Goal: Ask a question

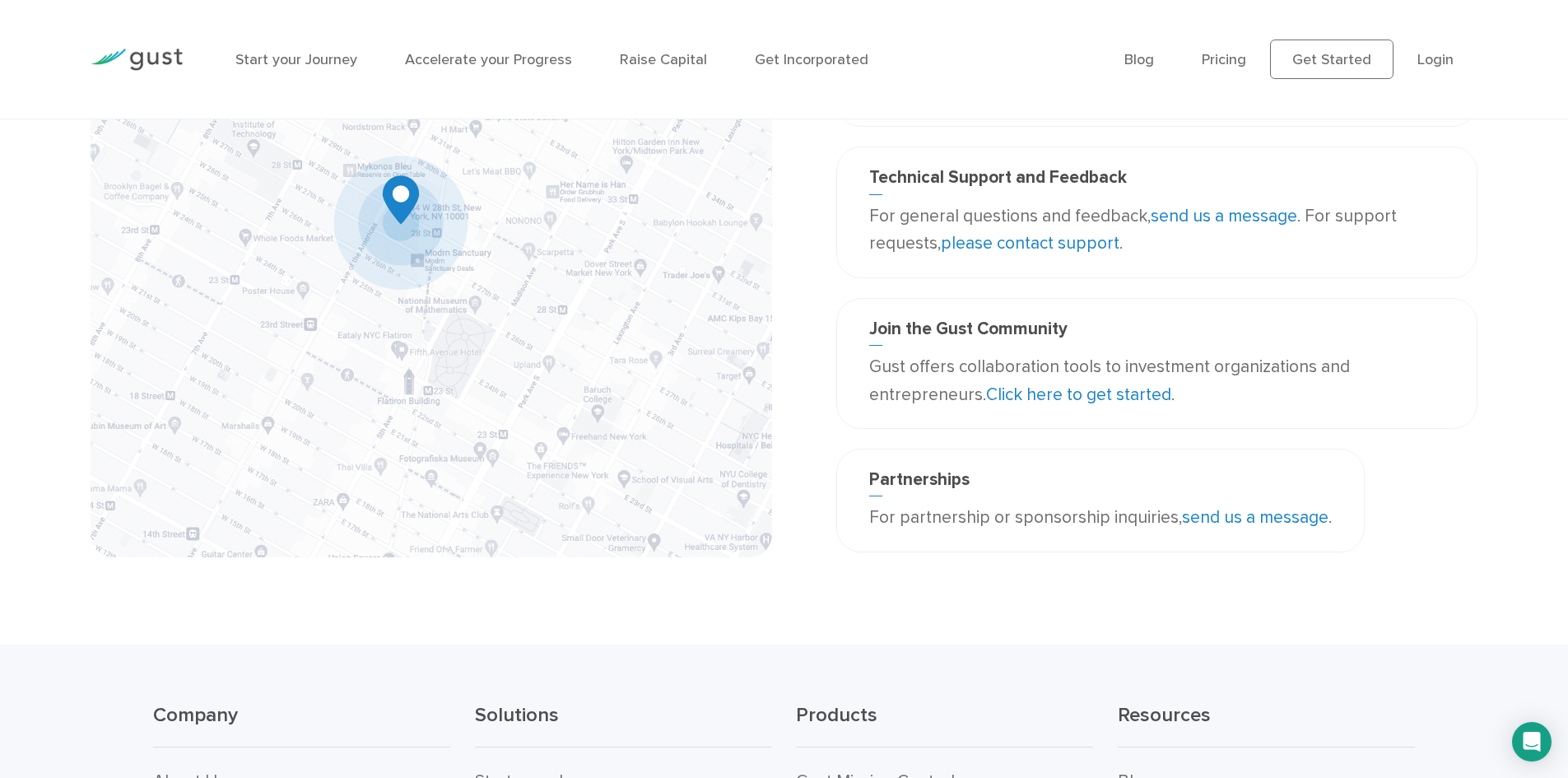
scroll to position [241, 0]
click at [1215, 219] on link "send us a message" at bounding box center [1224, 217] width 146 height 21
click at [1100, 417] on div "Join the Gust Community Gust offers collaboration tools to investment organizat…" at bounding box center [1157, 366] width 641 height 131
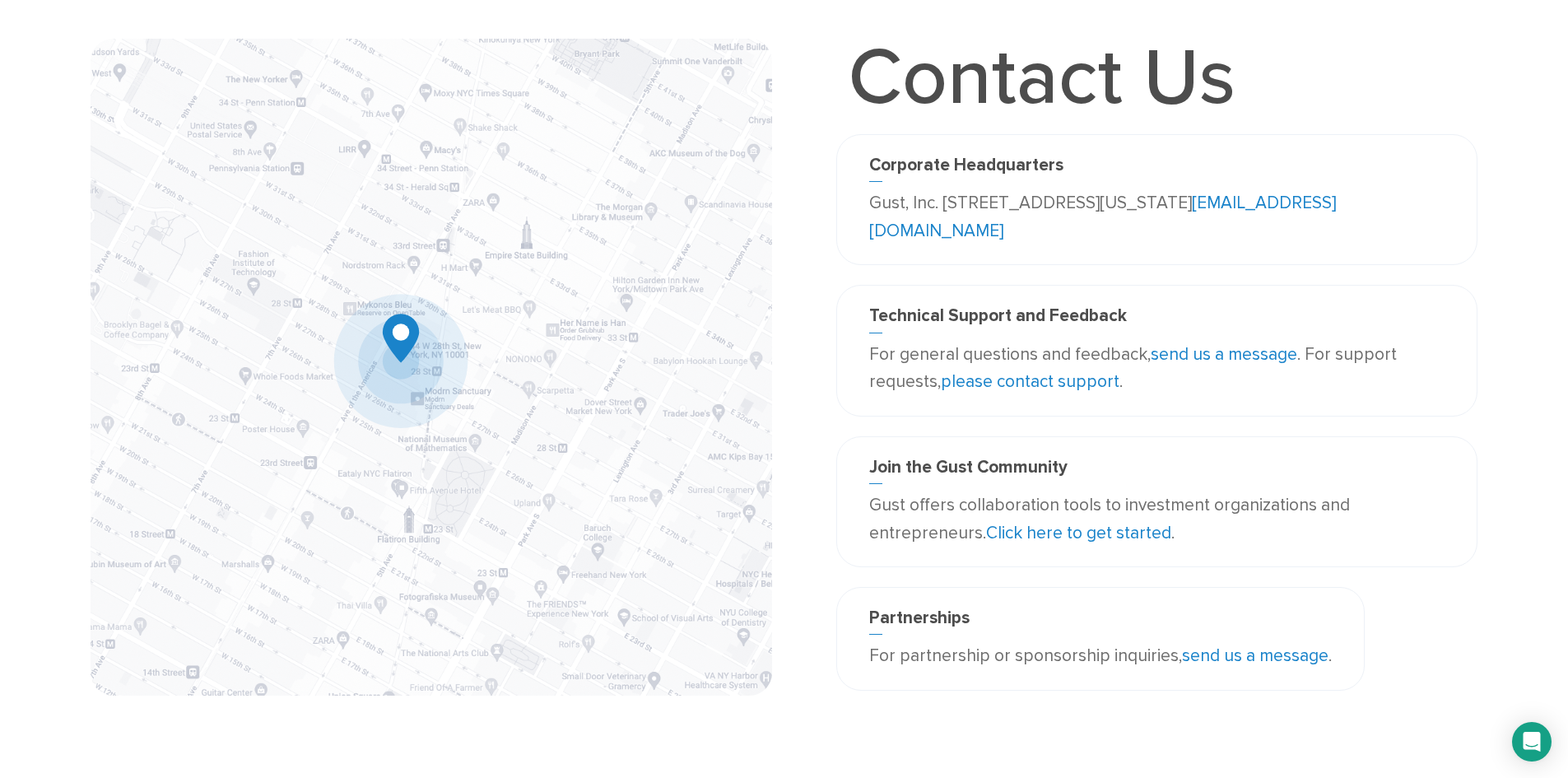
scroll to position [0, 0]
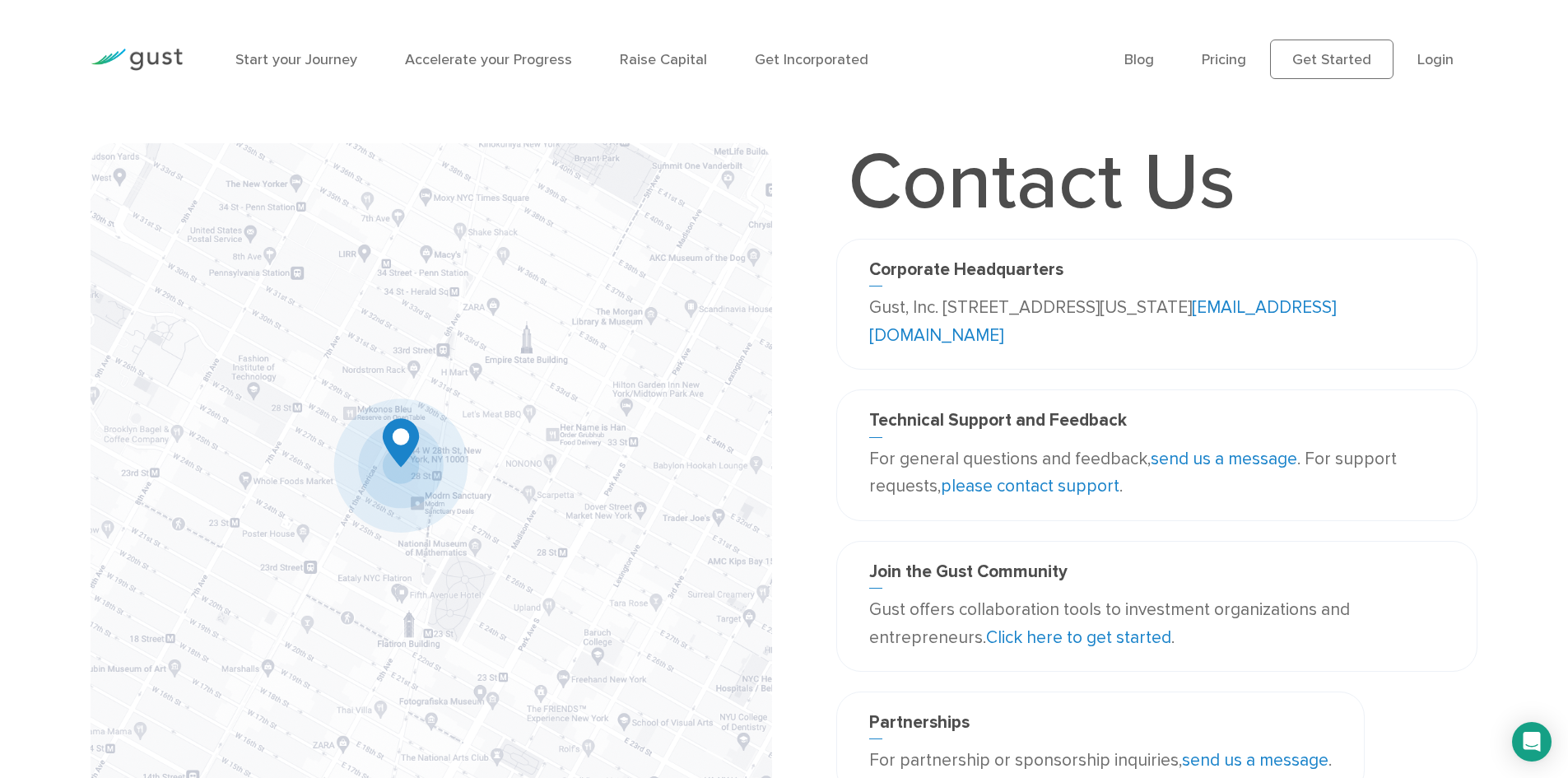
click at [1243, 462] on link "send us a message" at bounding box center [1224, 458] width 146 height 21
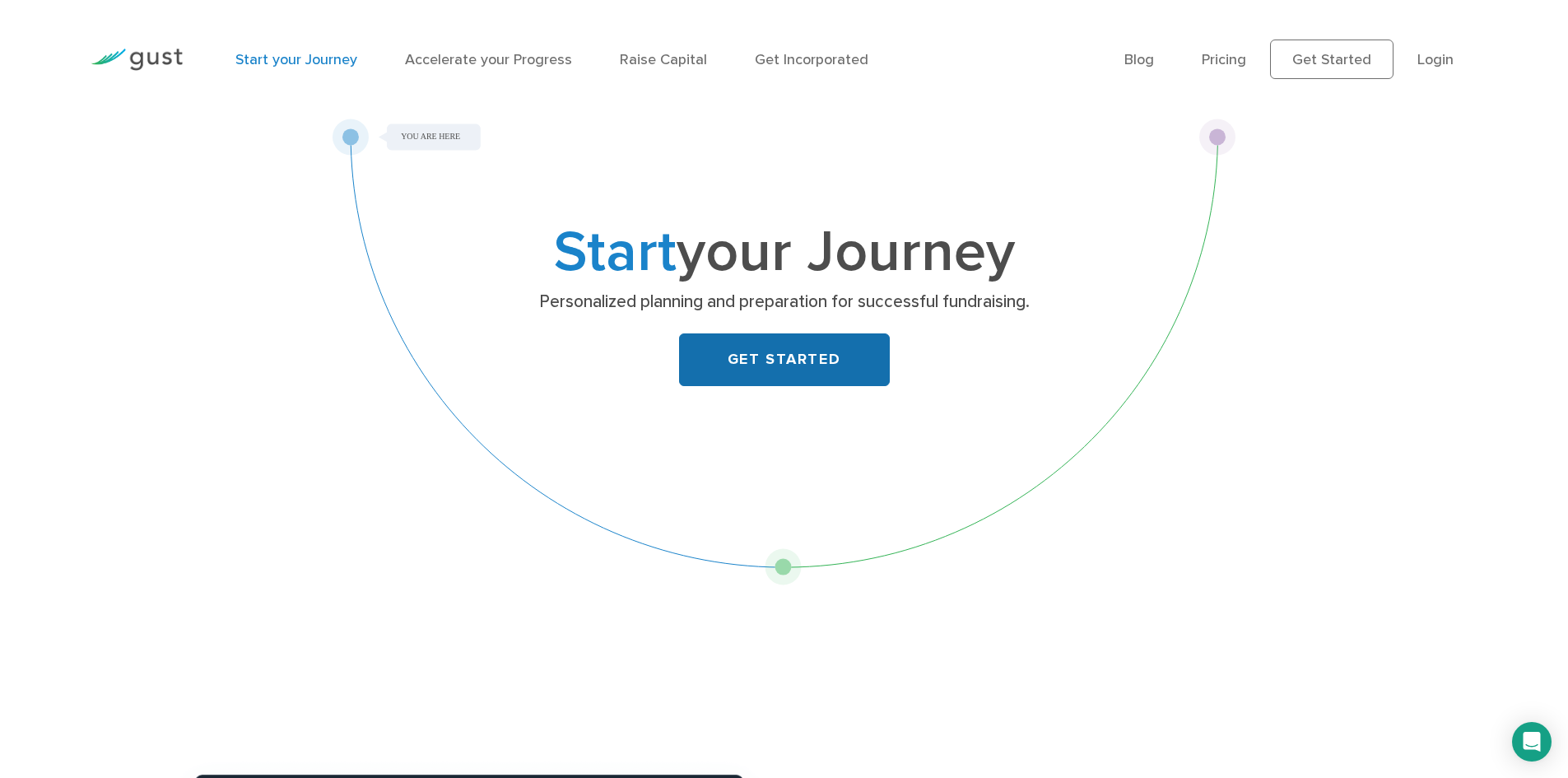
click at [757, 349] on link "GET STARTED" at bounding box center [784, 360] width 211 height 52
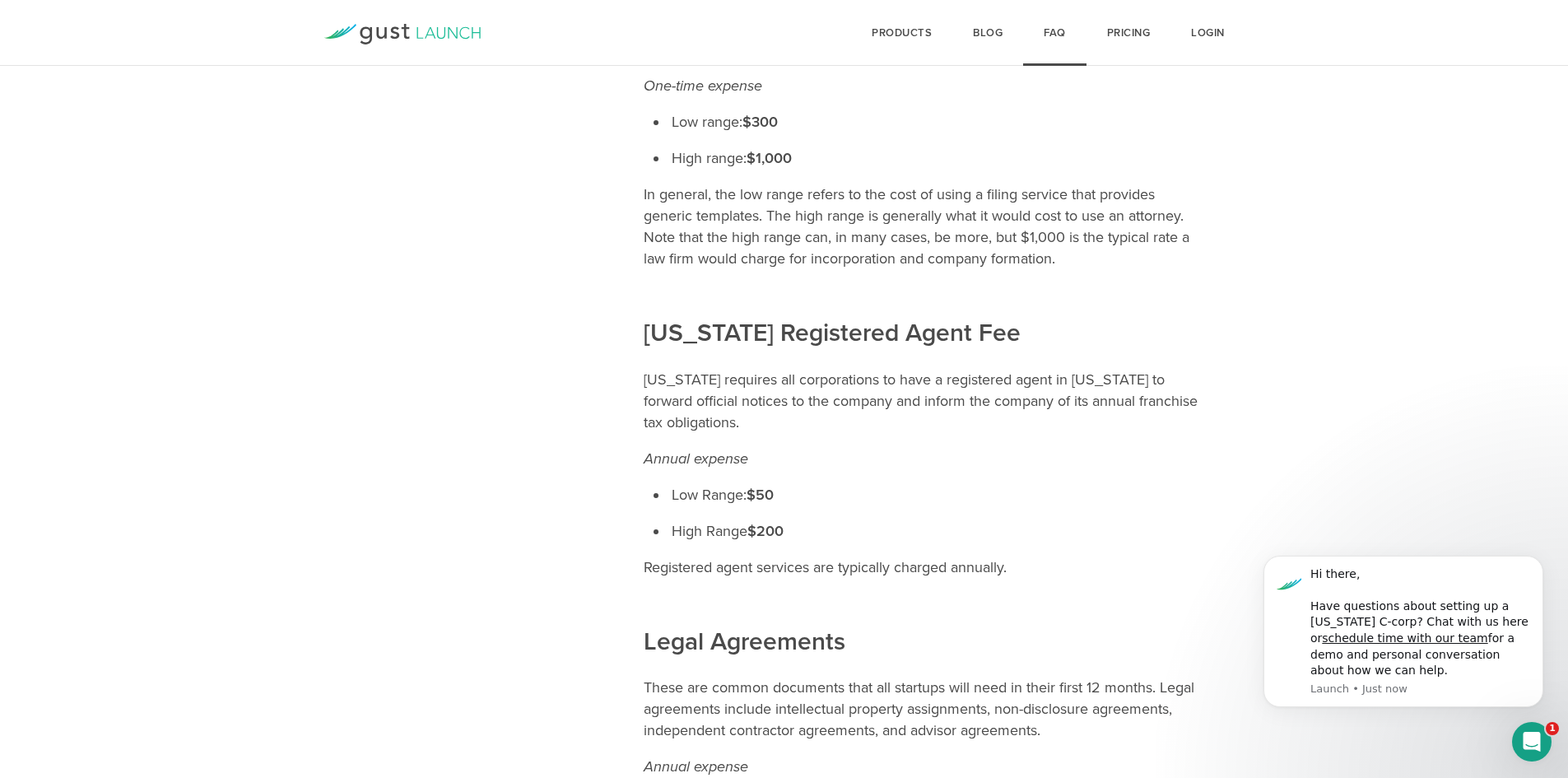
scroll to position [727, 0]
click at [1359, 633] on link "schedule time with our team" at bounding box center [1405, 637] width 165 height 13
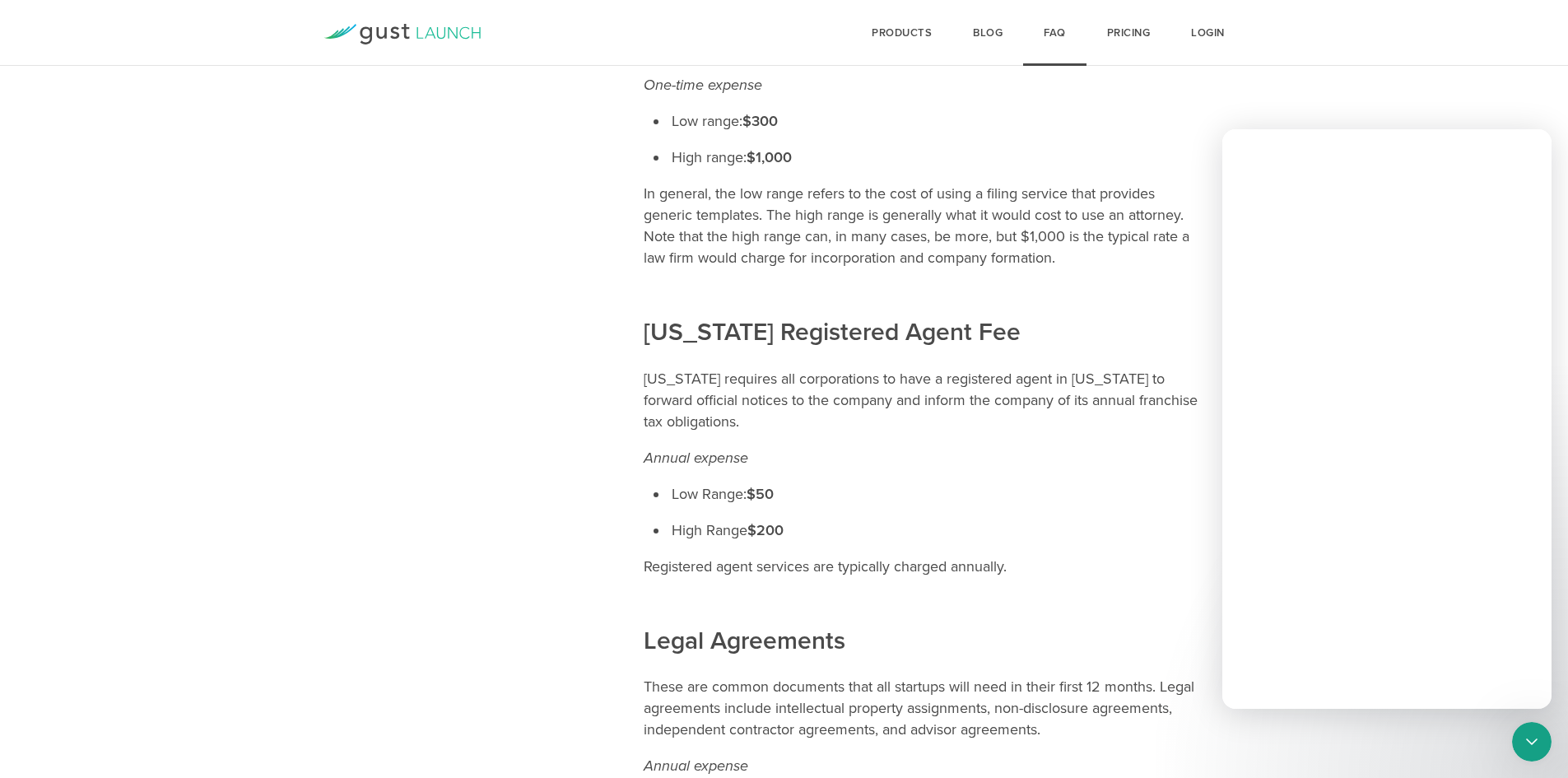
scroll to position [0, 0]
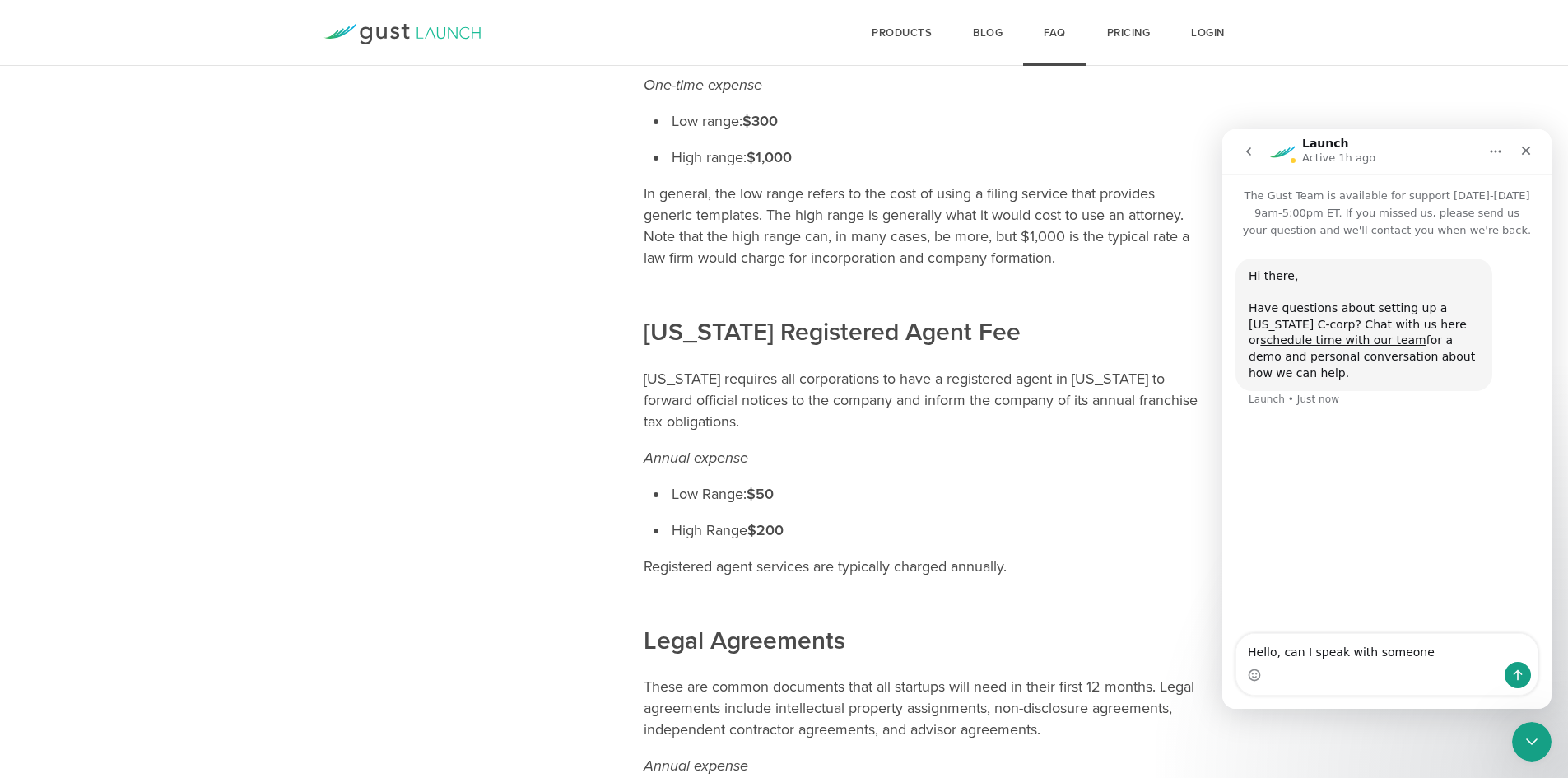
type textarea "Hello, can I speak with someone?"
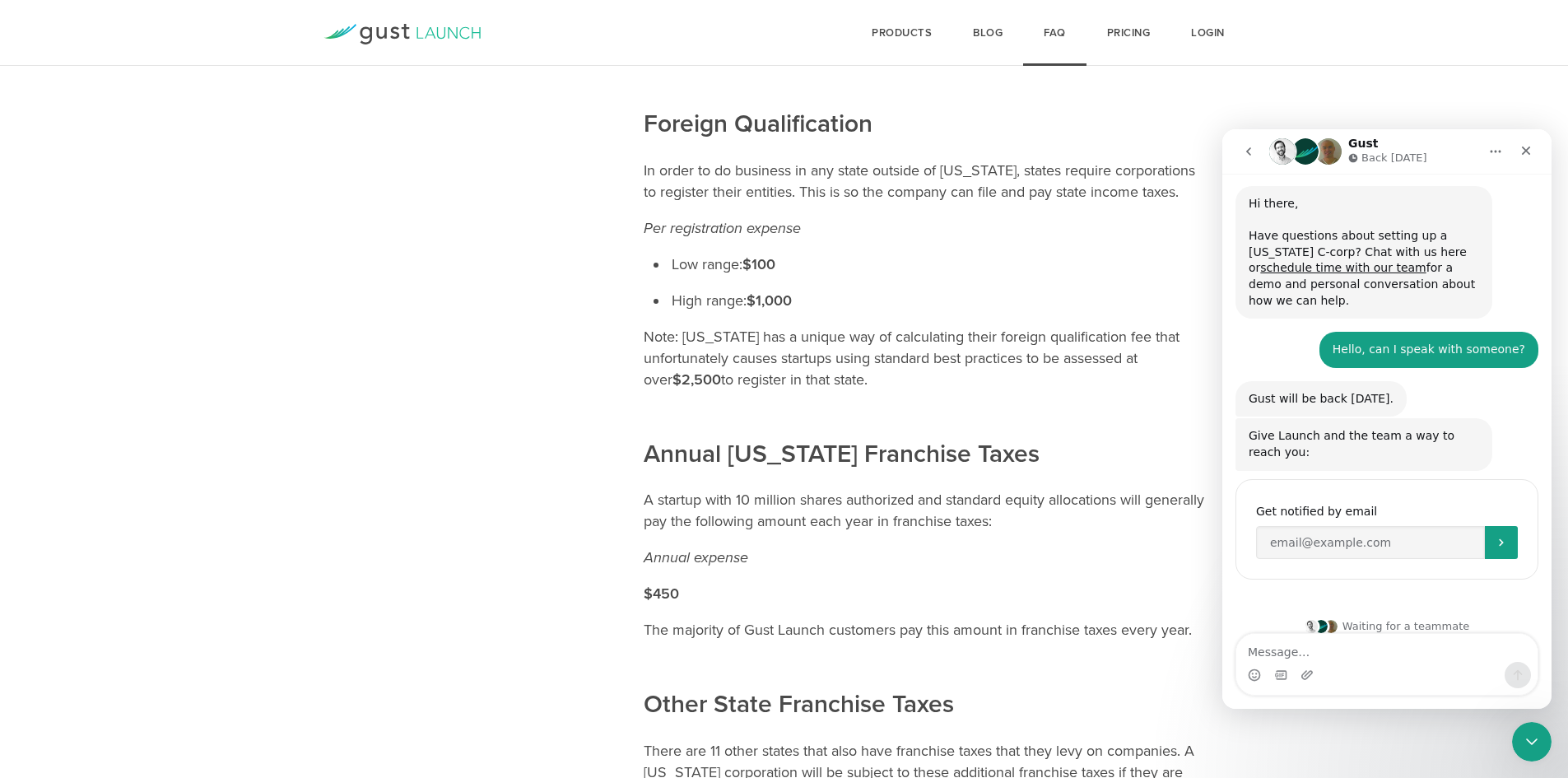
scroll to position [1660, 0]
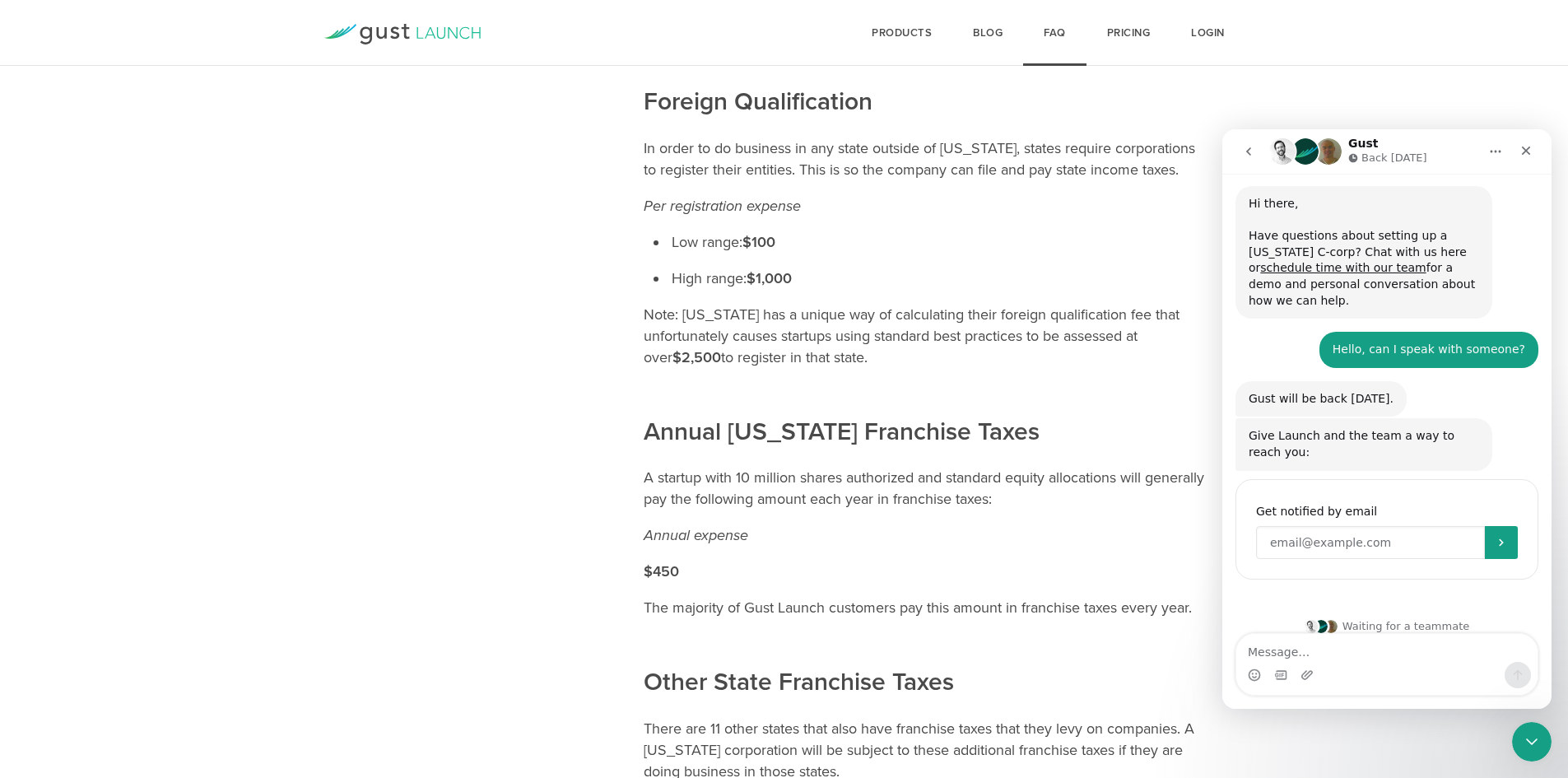
click at [1312, 537] on input "Enter your email" at bounding box center [1371, 542] width 229 height 33
type input "kunwar.bal@fleuric-capital.com"
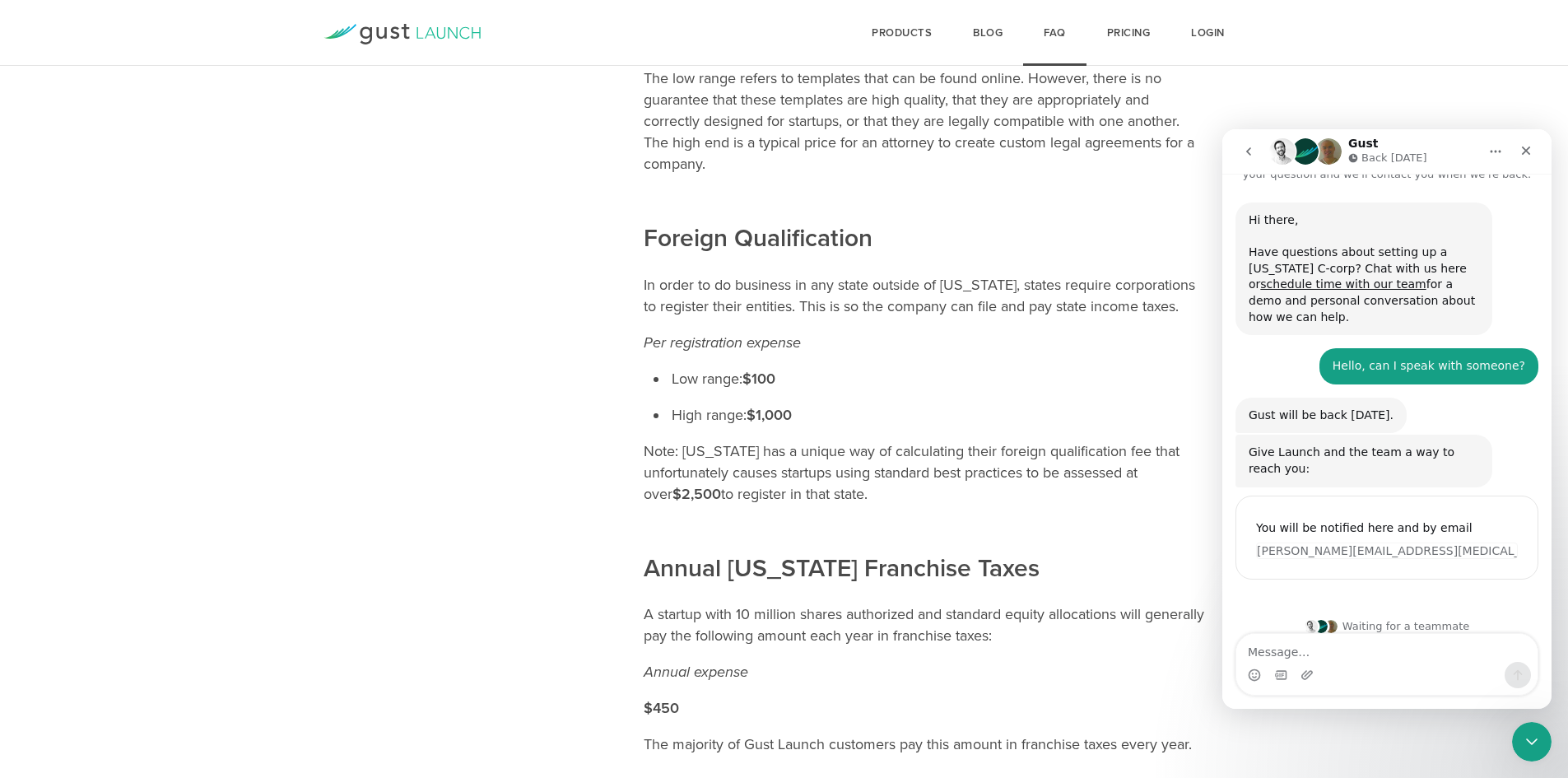
scroll to position [1524, 0]
drag, startPoint x: 986, startPoint y: 507, endPoint x: 853, endPoint y: 509, distance: 133.0
click at [853, 509] on h2 "Annual Delaware Franchise Taxes" at bounding box center [926, 513] width 563 height 144
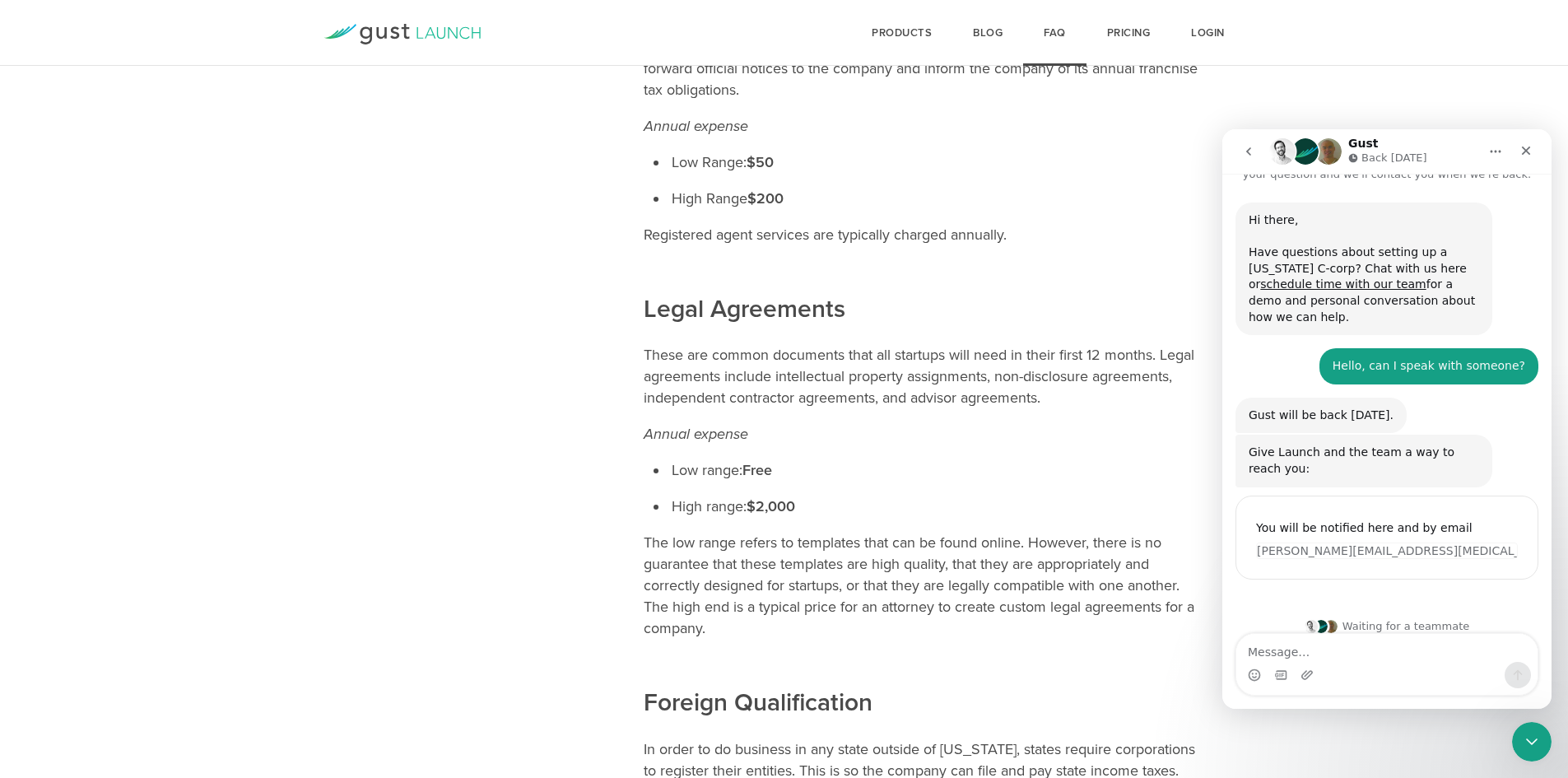
scroll to position [0, 0]
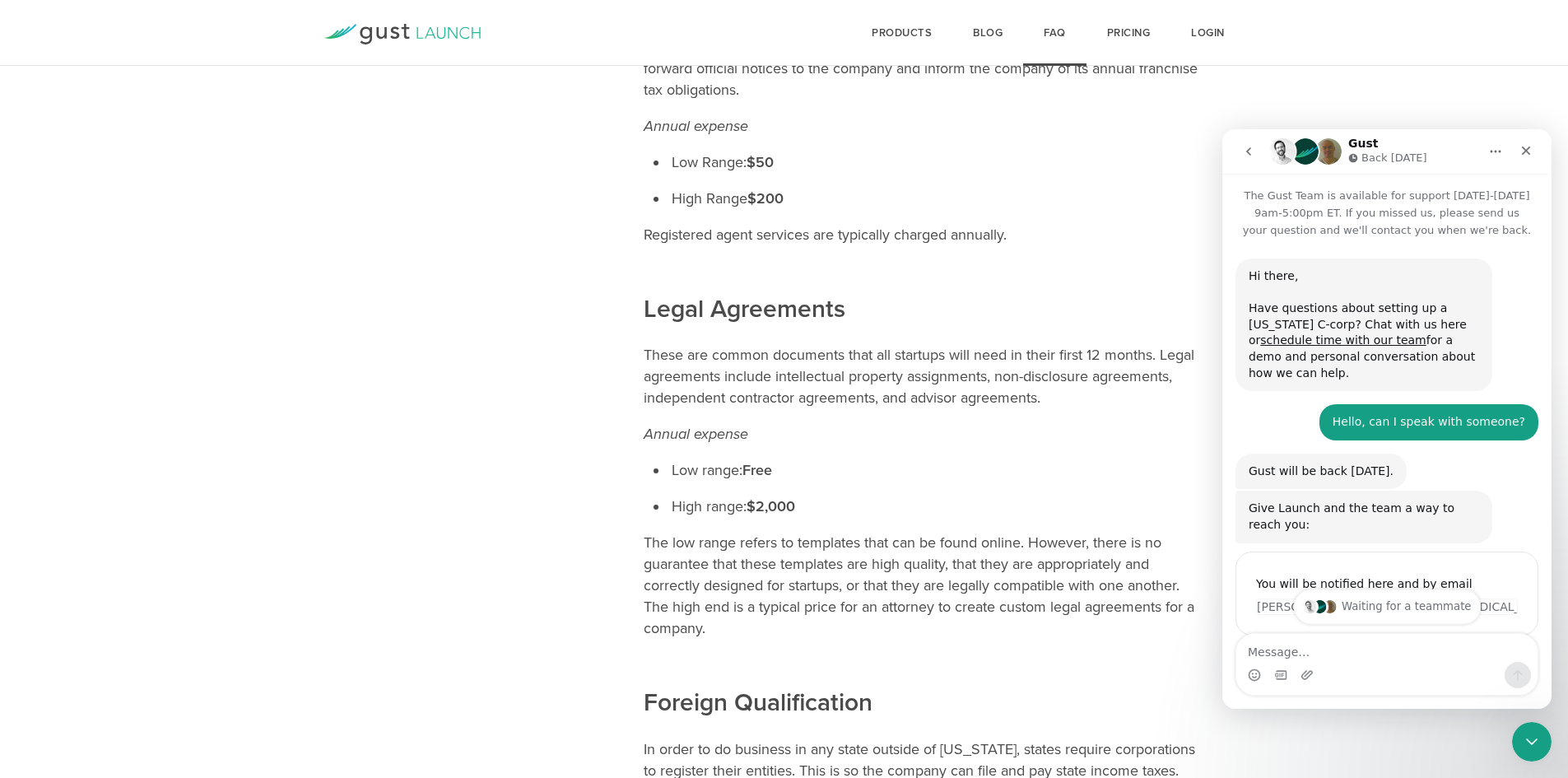
click at [1344, 616] on div "Waiting for a teammate" at bounding box center [1387, 606] width 187 height 35
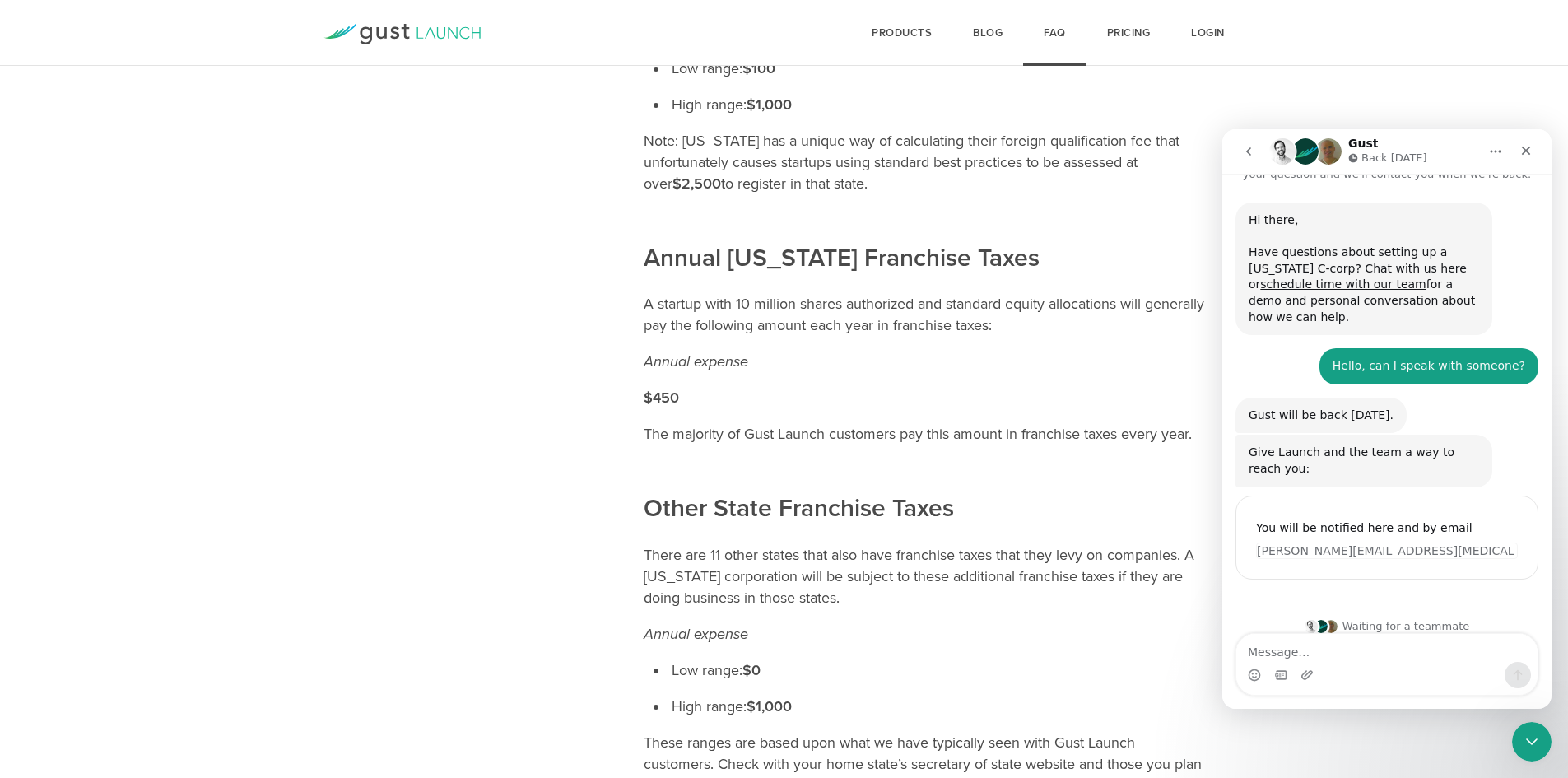
scroll to position [1834, 0]
click at [1425, 277] on link "schedule time with our team" at bounding box center [1343, 284] width 165 height 13
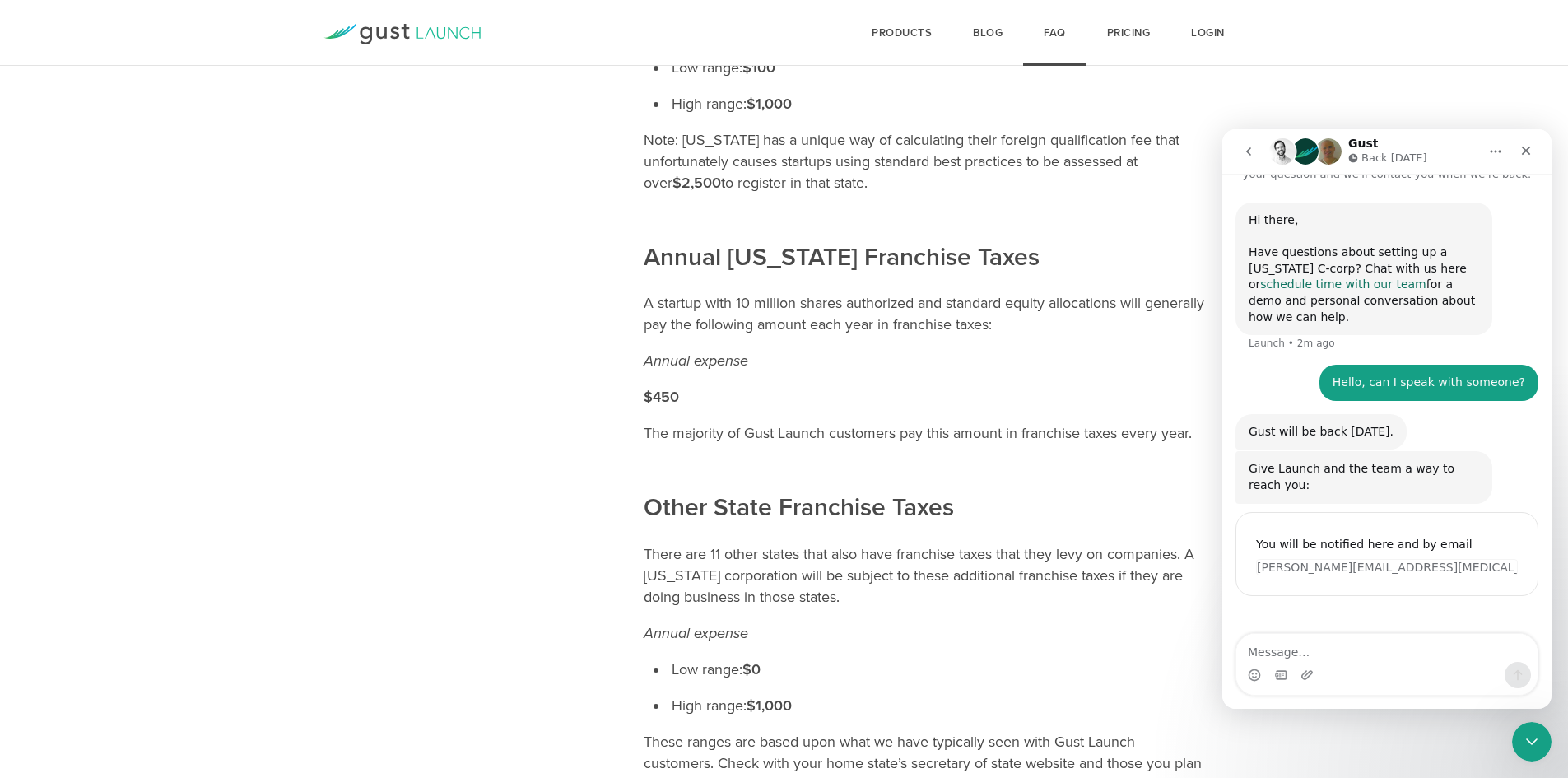
scroll to position [72, 0]
